Goal: Information Seeking & Learning: Check status

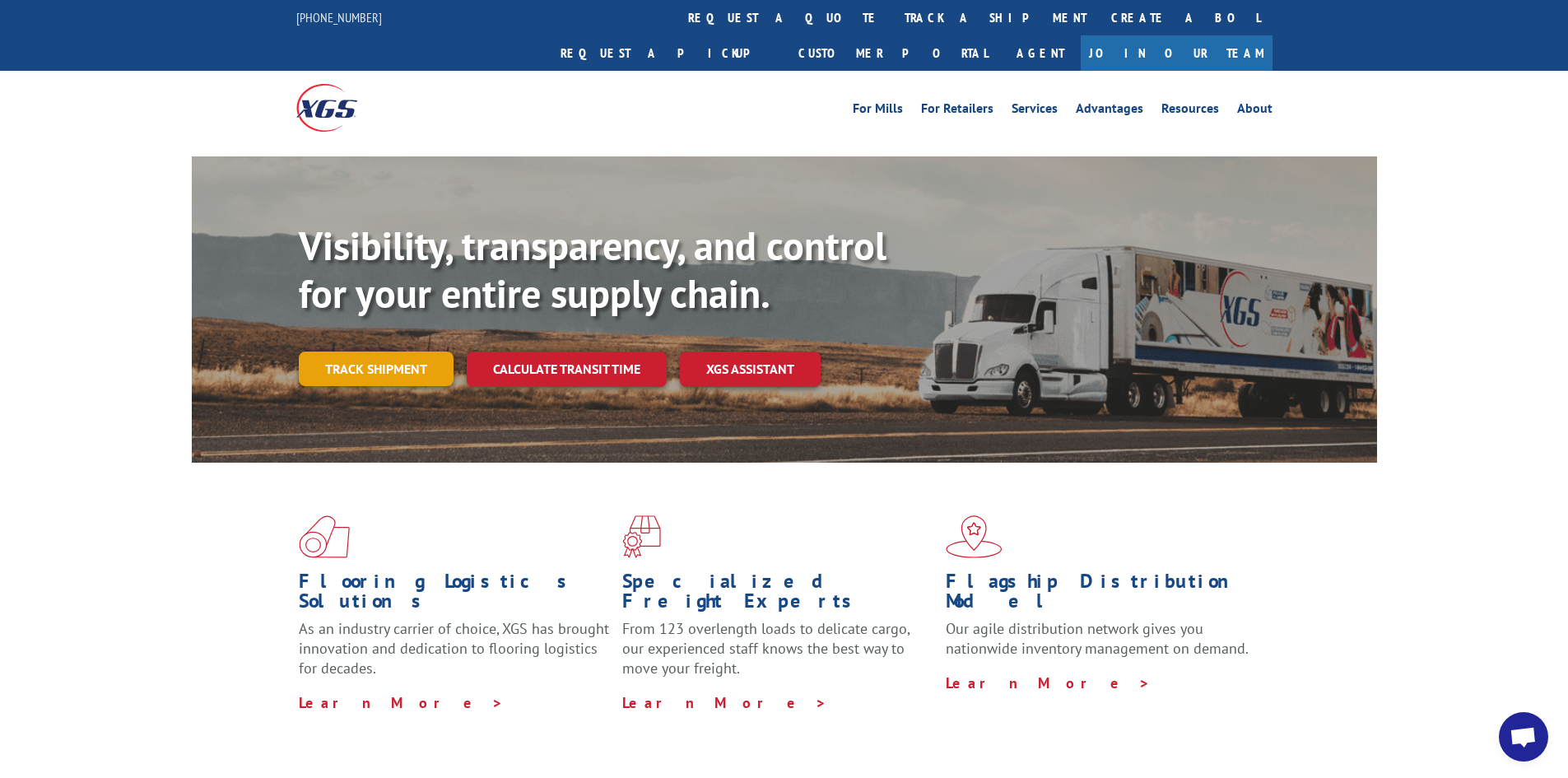
click at [410, 351] on link "Track shipment" at bounding box center [376, 368] width 155 height 35
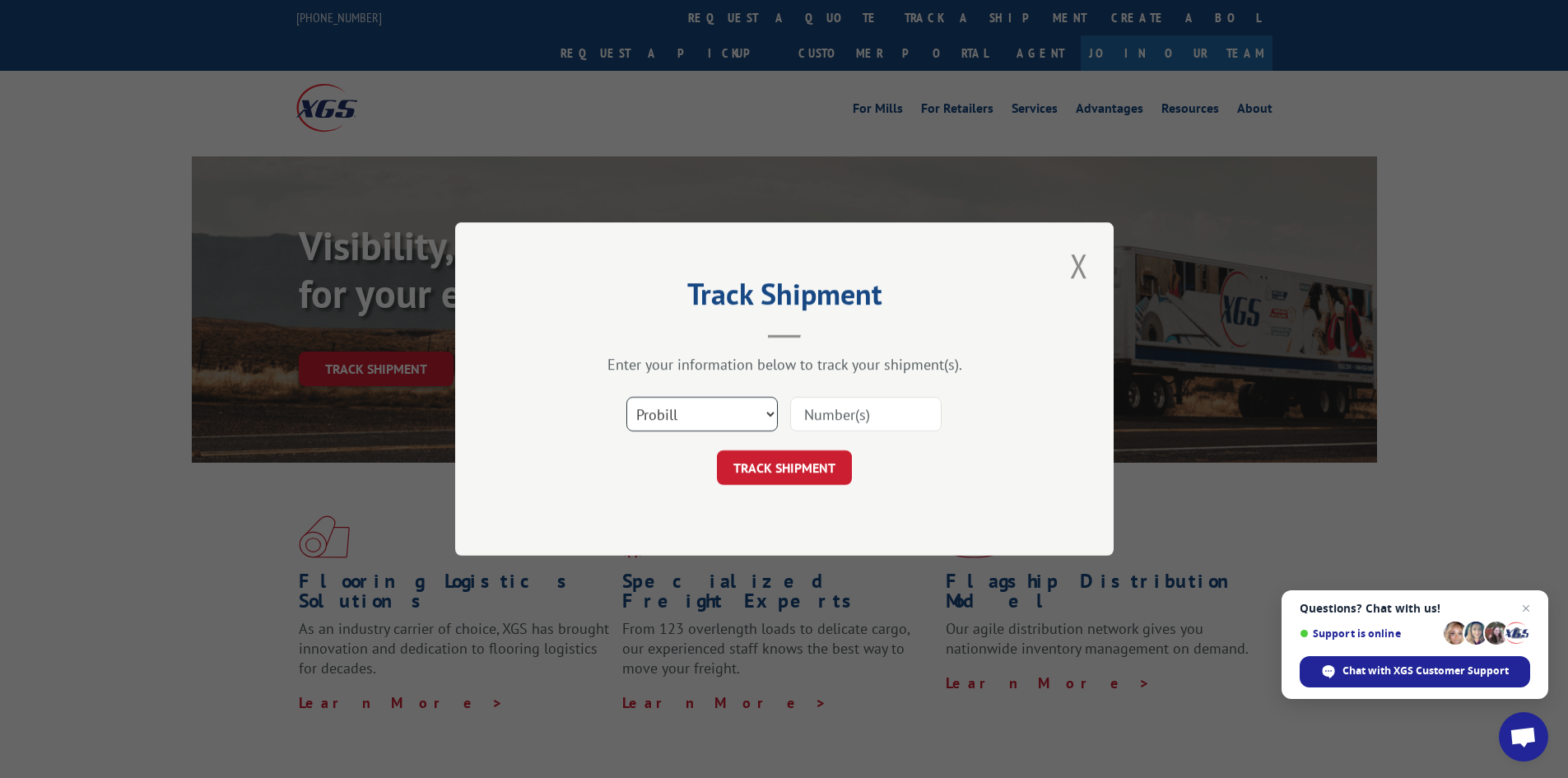
click at [731, 419] on select "Select category... Probill BOL PO" at bounding box center [702, 413] width 151 height 35
select select "bol"
click at [626, 397] on select "Select category... Probill BOL PO" at bounding box center [702, 413] width 151 height 35
click at [864, 412] on input at bounding box center [866, 413] width 151 height 35
paste input "426463"
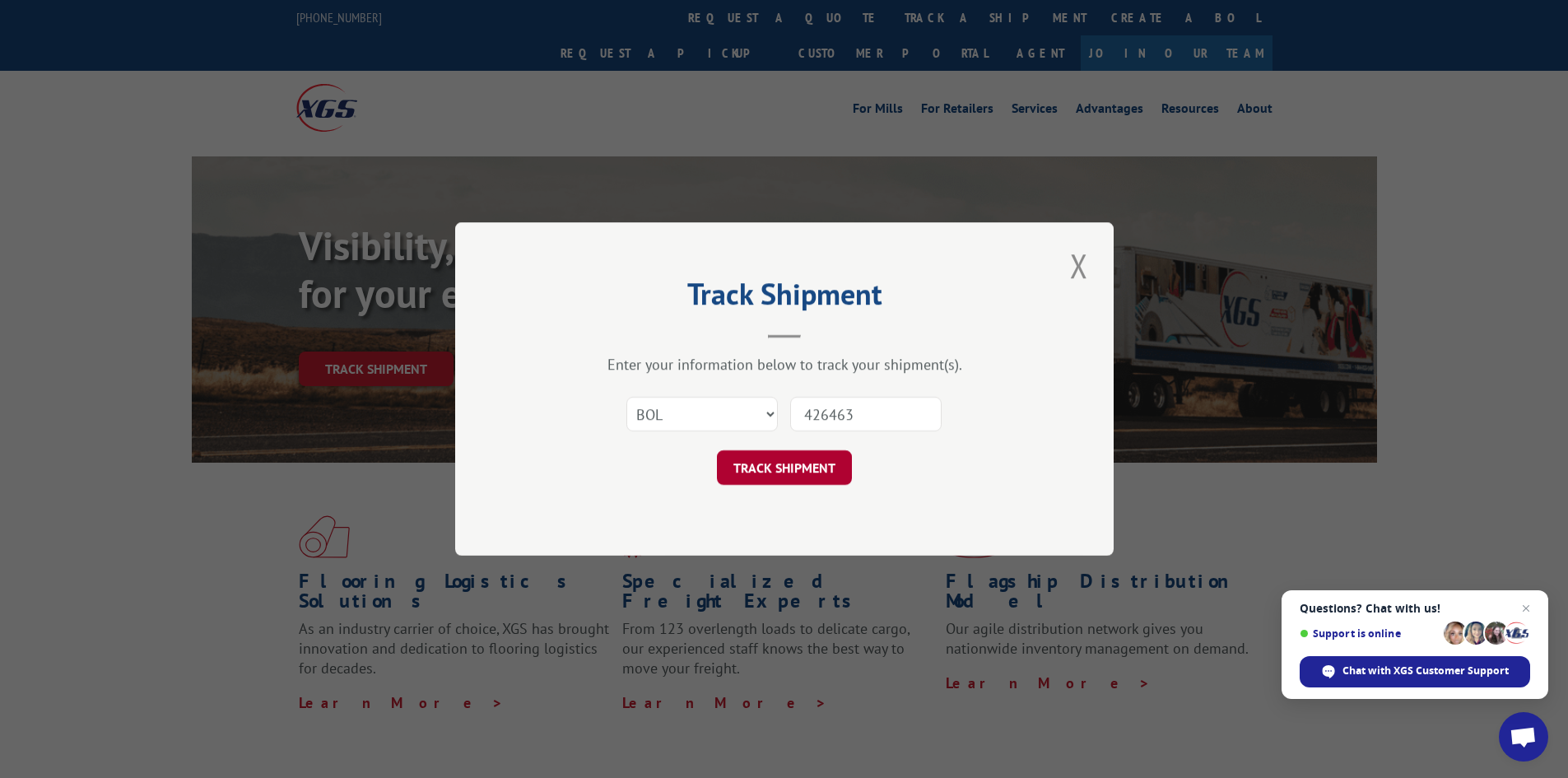
type input "426463"
click at [809, 465] on button "TRACK SHIPMENT" at bounding box center [784, 467] width 135 height 35
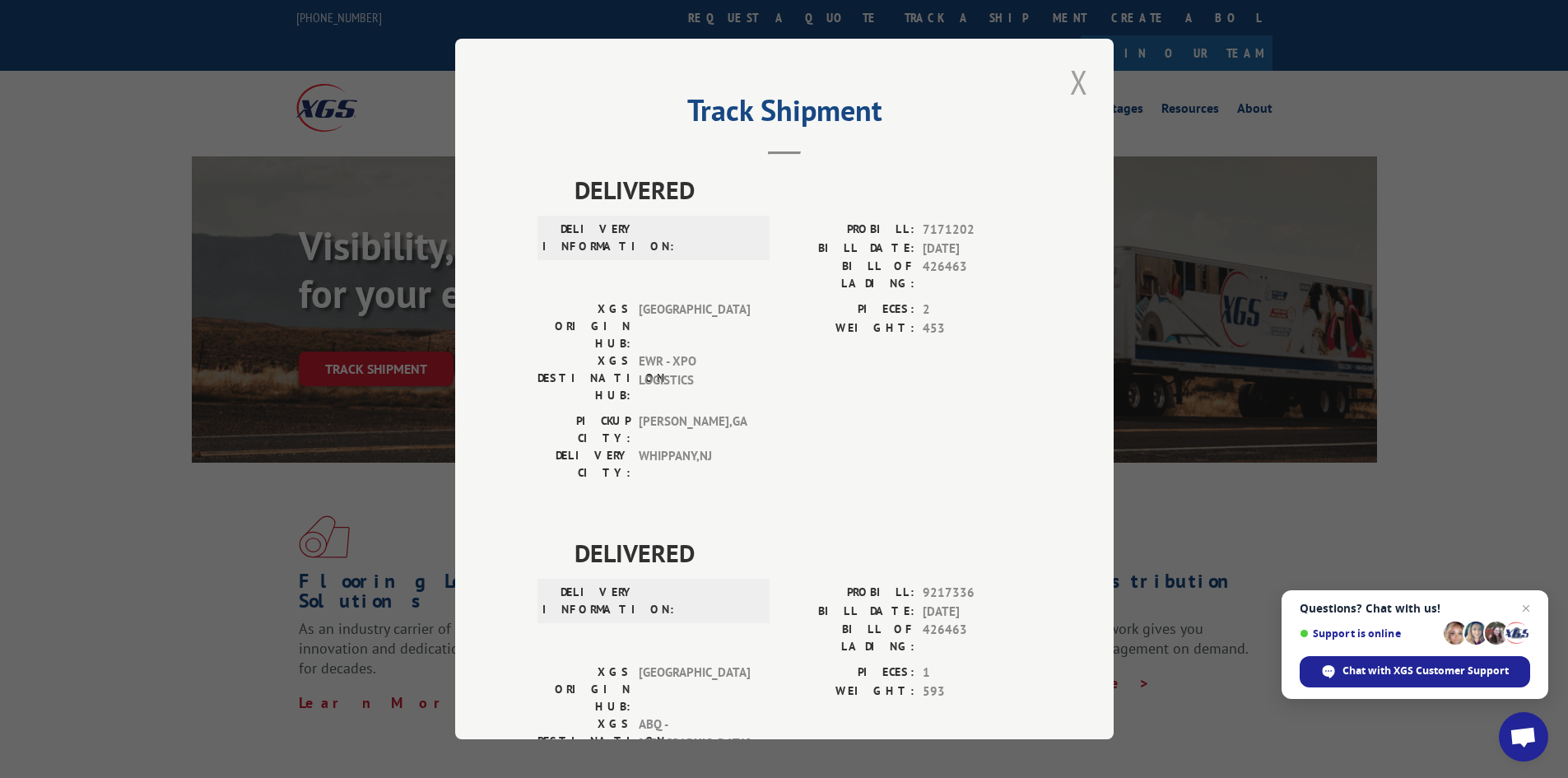
click at [1071, 84] on button "Close modal" at bounding box center [1078, 82] width 28 height 45
